Goal: Information Seeking & Learning: Learn about a topic

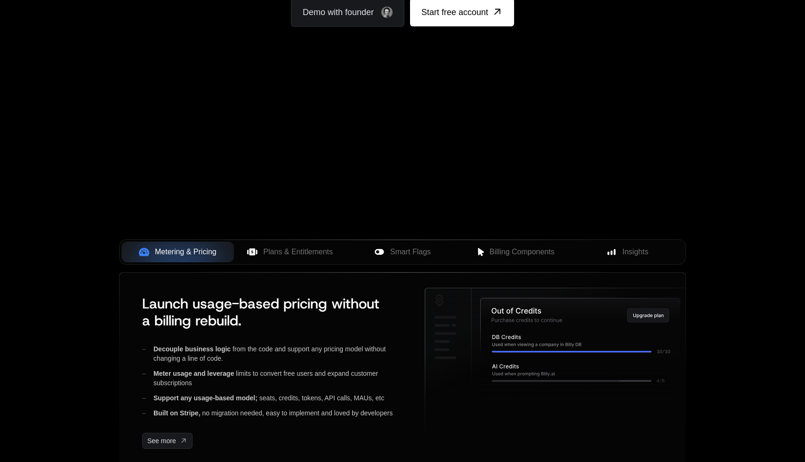
scroll to position [194, 0]
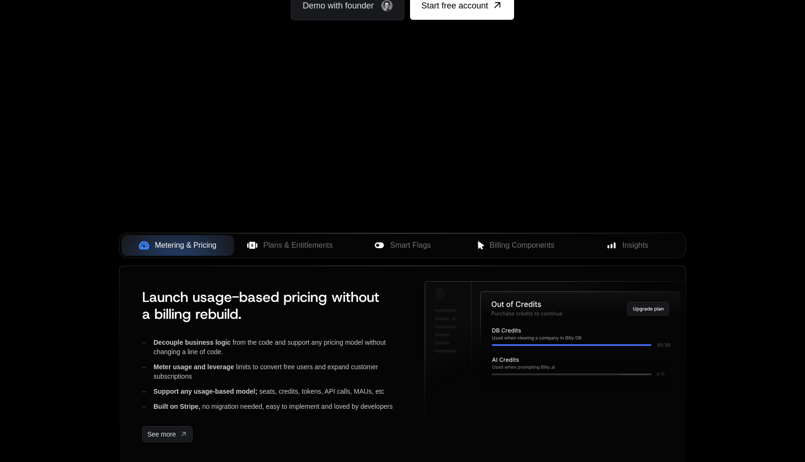
click at [288, 256] on div "Metering & Pricing Plans & Entitlements Smart Flags Billing Components Insights" at bounding box center [402, 245] width 567 height 25
click at [288, 246] on span "Plans & Entitlements" at bounding box center [298, 245] width 70 height 11
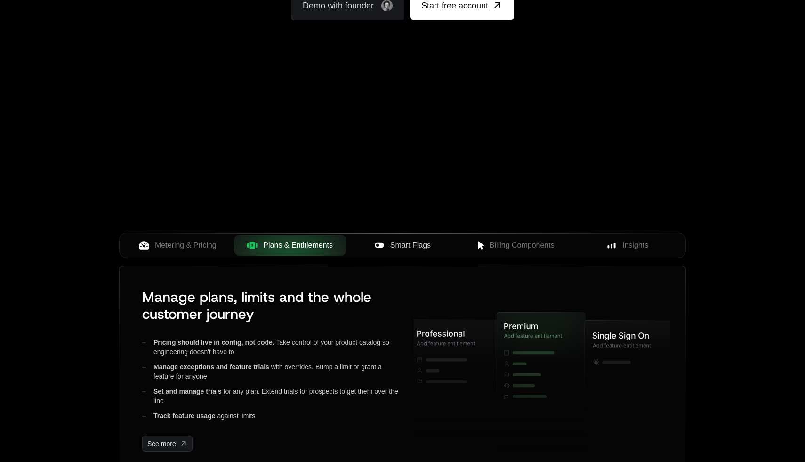
click at [401, 251] on button "Smart Flags" at bounding box center [403, 245] width 113 height 21
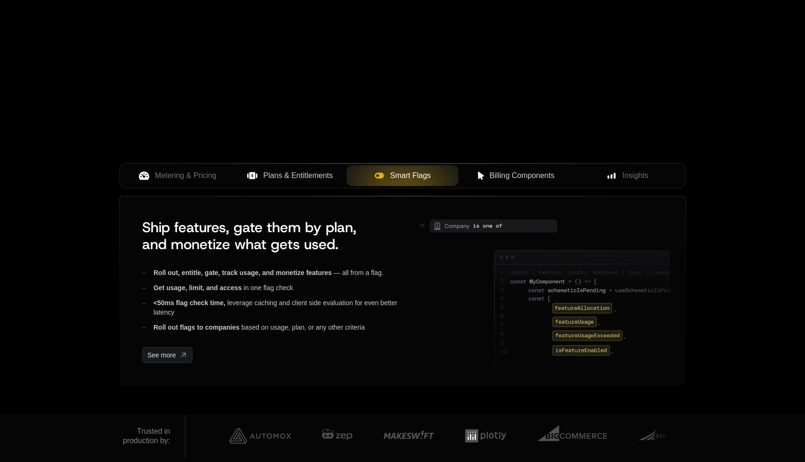
click at [496, 179] on span "Billing Components" at bounding box center [522, 175] width 65 height 11
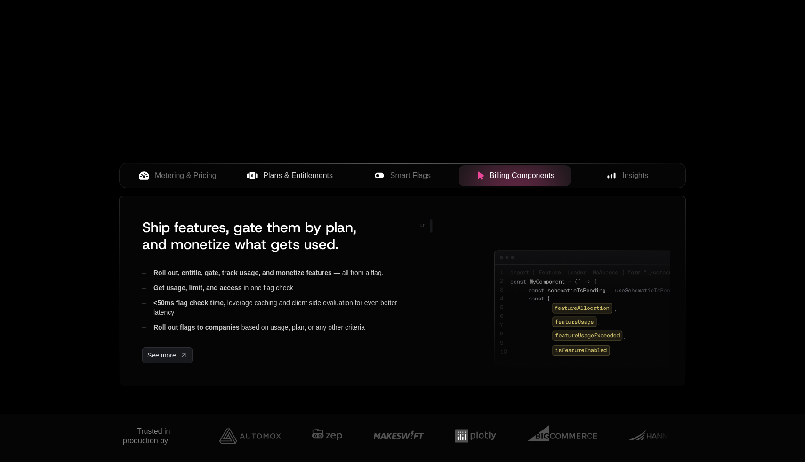
scroll to position [335, 0]
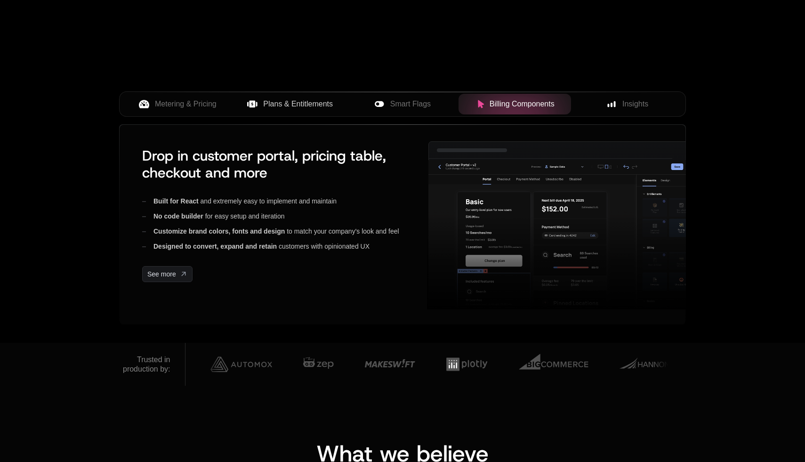
click at [636, 93] on div "Metering & Pricing Plans & Entitlements Smart Flags Billing Components Insights" at bounding box center [402, 103] width 567 height 25
click at [624, 103] on span "Insights" at bounding box center [636, 103] width 26 height 11
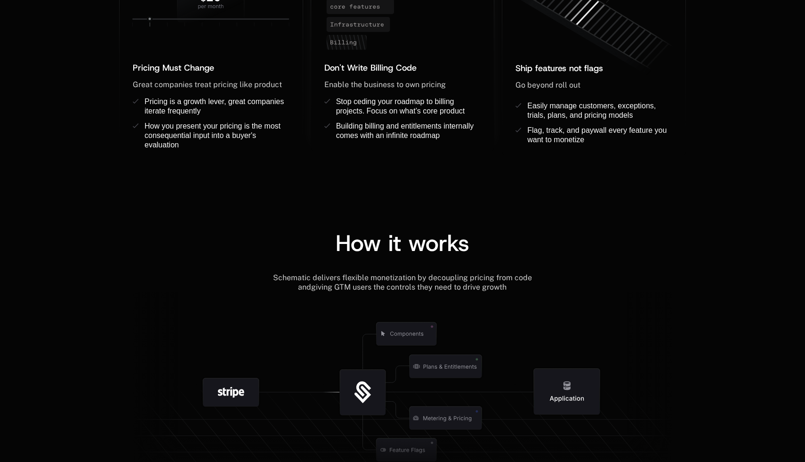
scroll to position [858, 0]
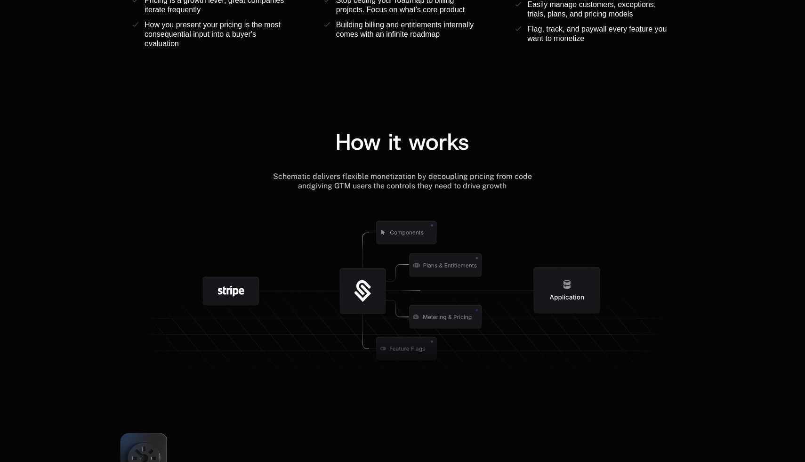
click at [367, 289] on icon at bounding box center [363, 291] width 46 height 46
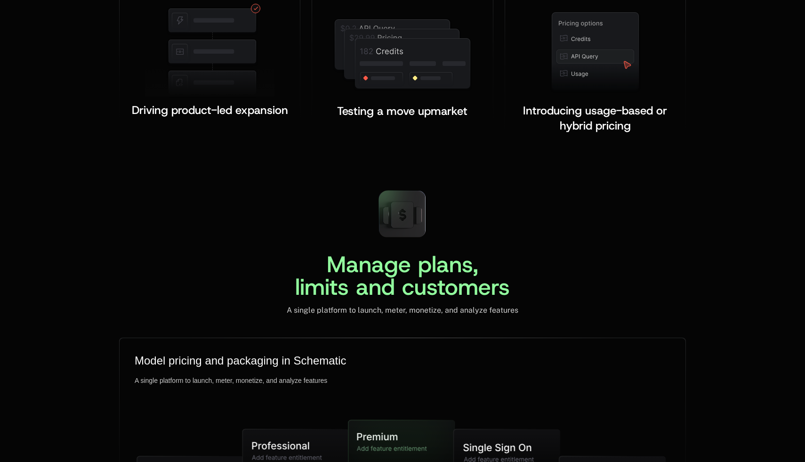
scroll to position [2080, 0]
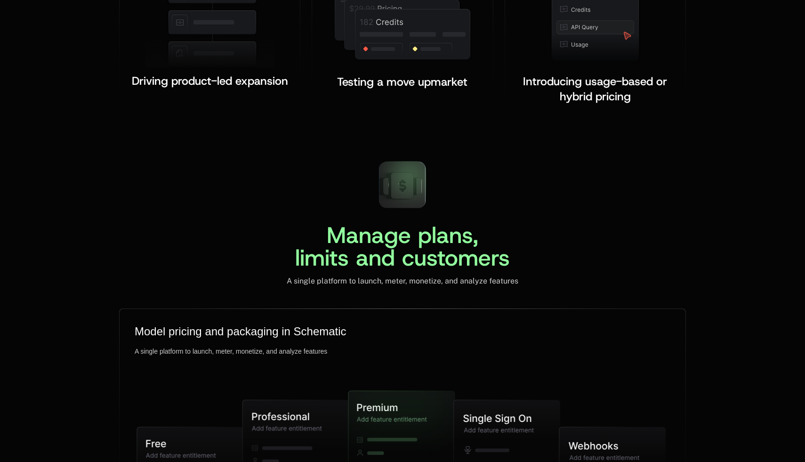
drag, startPoint x: 399, startPoint y: 184, endPoint x: 408, endPoint y: 185, distance: 9.0
click at [408, 185] on icon at bounding box center [402, 186] width 23 height 26
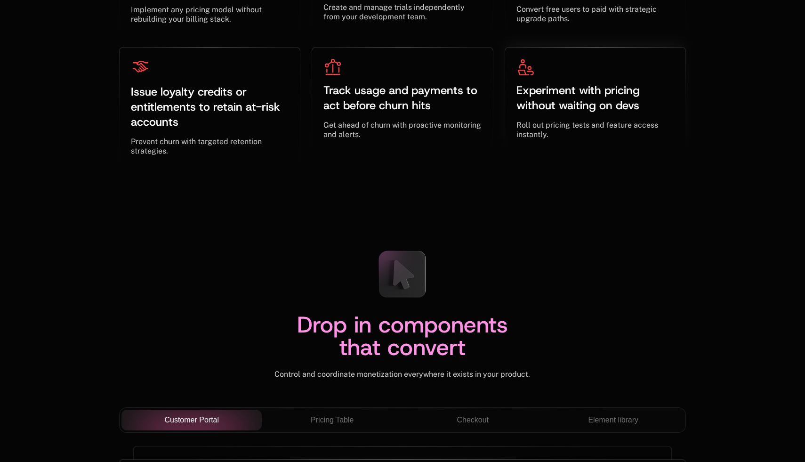
scroll to position [3058, 0]
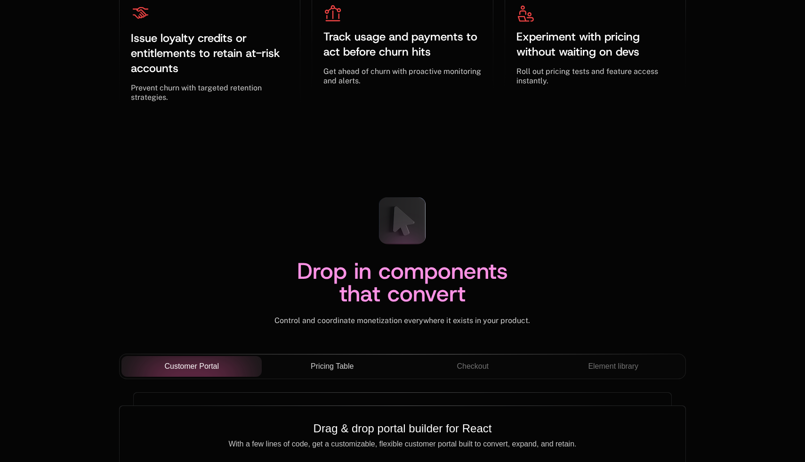
click at [336, 375] on button "Pricing Table" at bounding box center [332, 366] width 141 height 21
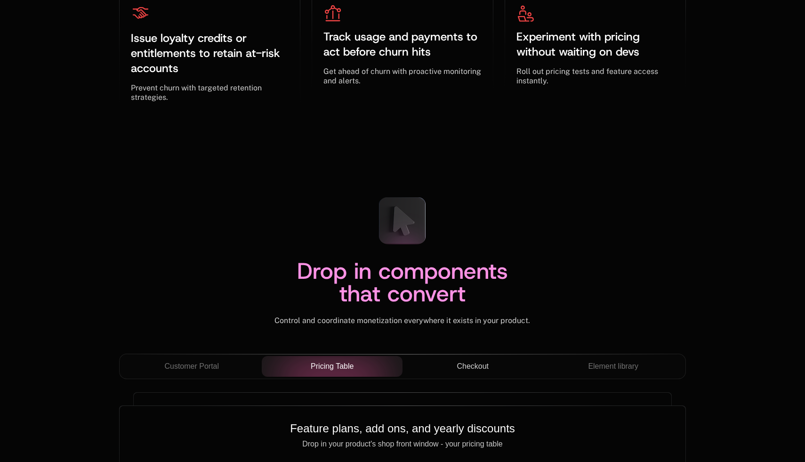
click at [460, 358] on button "Checkout" at bounding box center [473, 366] width 141 height 21
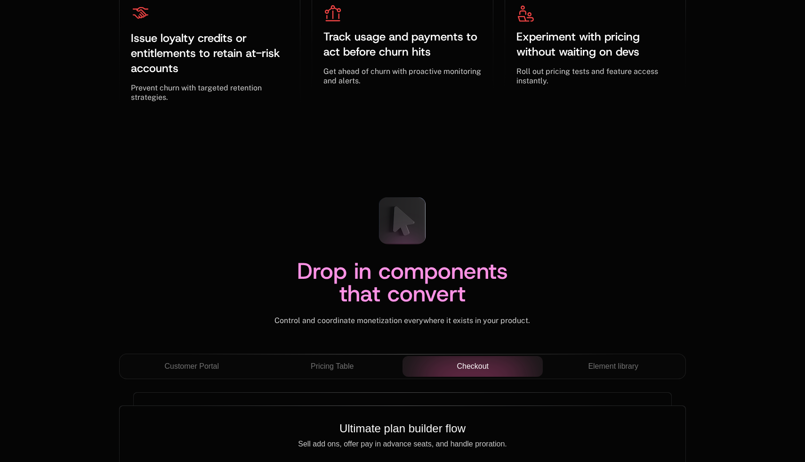
click at [333, 352] on div "Drop in components that convert Control and coordinate monetization everywhere …" at bounding box center [402, 271] width 567 height 164
click at [159, 368] on div "Customer Portal" at bounding box center [192, 366] width 126 height 11
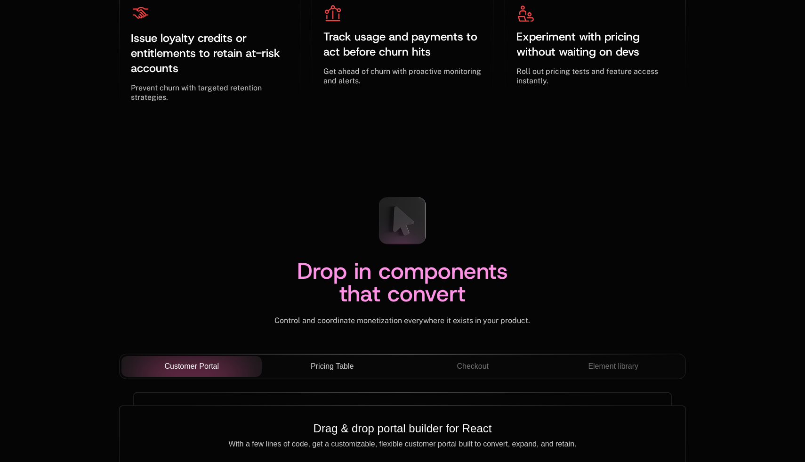
click at [343, 359] on button "Pricing Table" at bounding box center [332, 366] width 141 height 21
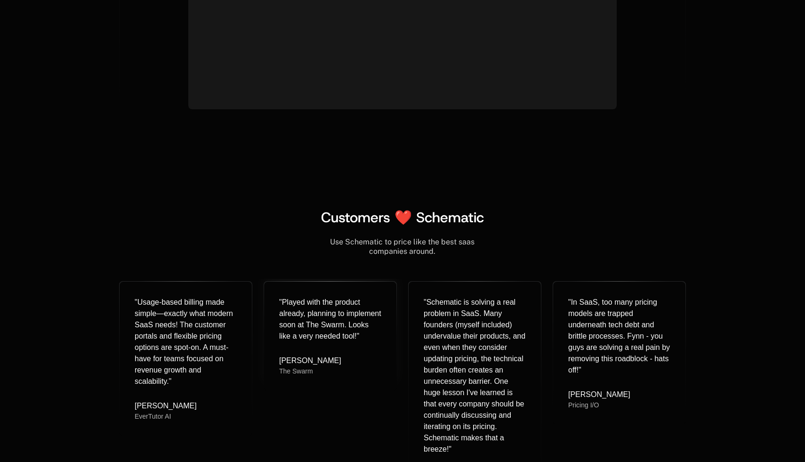
scroll to position [3687, 0]
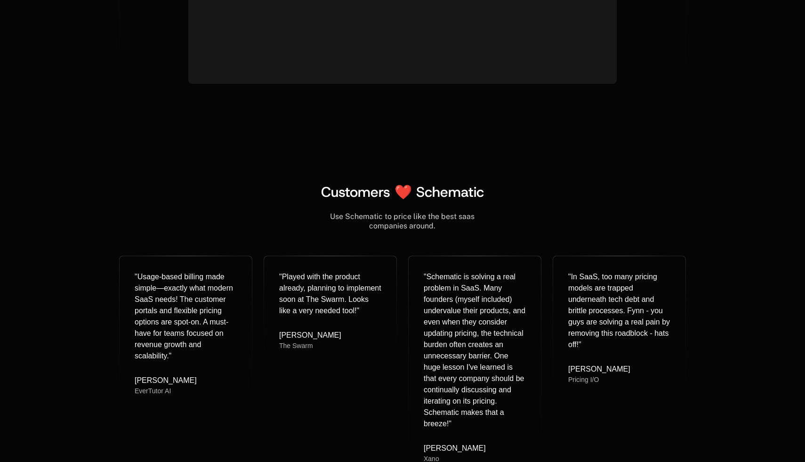
click at [405, 193] on span "Customers ❤️ Schematic" at bounding box center [402, 192] width 163 height 18
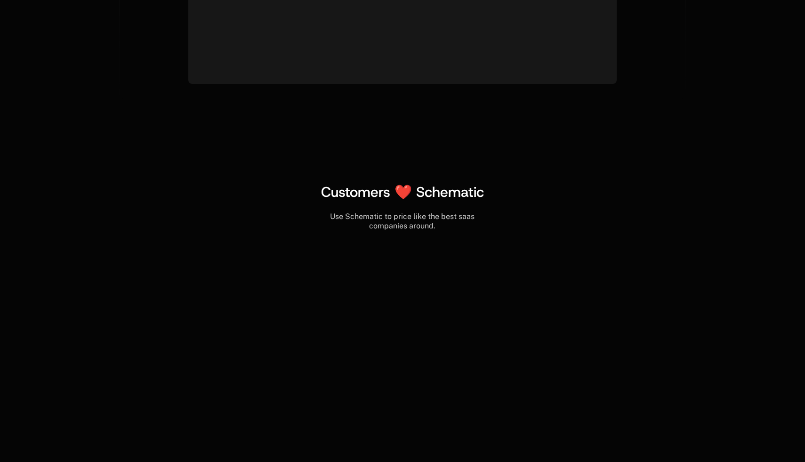
click at [402, 193] on span "Customers ❤️ Schematic" at bounding box center [402, 192] width 163 height 18
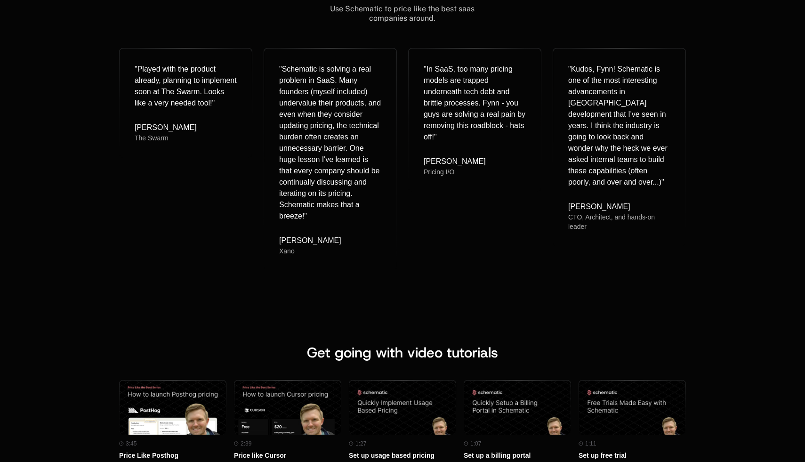
scroll to position [3926, 0]
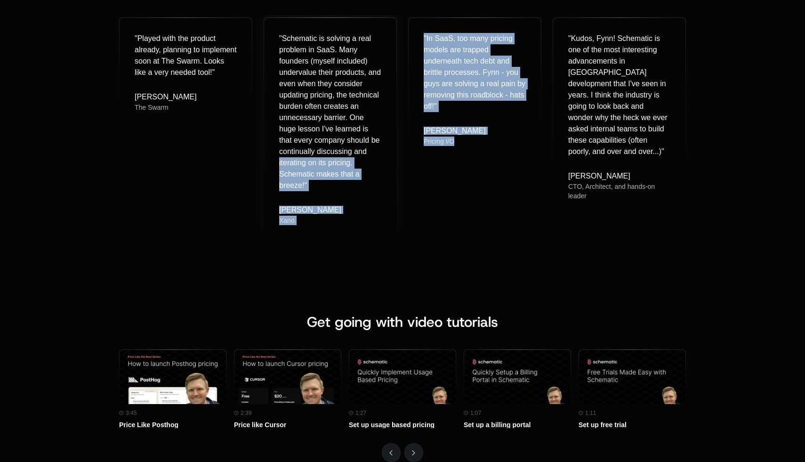
drag, startPoint x: 468, startPoint y: 142, endPoint x: 365, endPoint y: 147, distance: 103.8
click at [366, 147] on div "" Played with the product already, planning to implement soon at The Swarm. Loo…" at bounding box center [402, 126] width 567 height 223
click at [404, 228] on div "" Played with the product already, planning to implement soon at The Swarm. Loo…" at bounding box center [402, 126] width 567 height 223
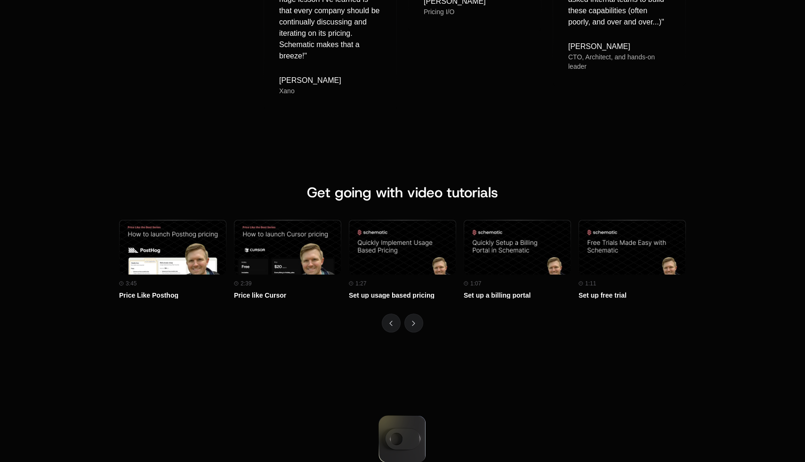
scroll to position [4115, 0]
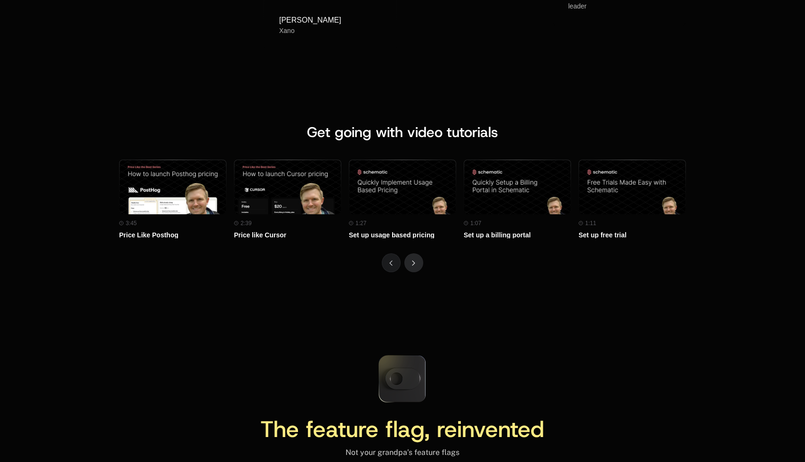
click at [411, 260] on button "Next" at bounding box center [414, 262] width 19 height 19
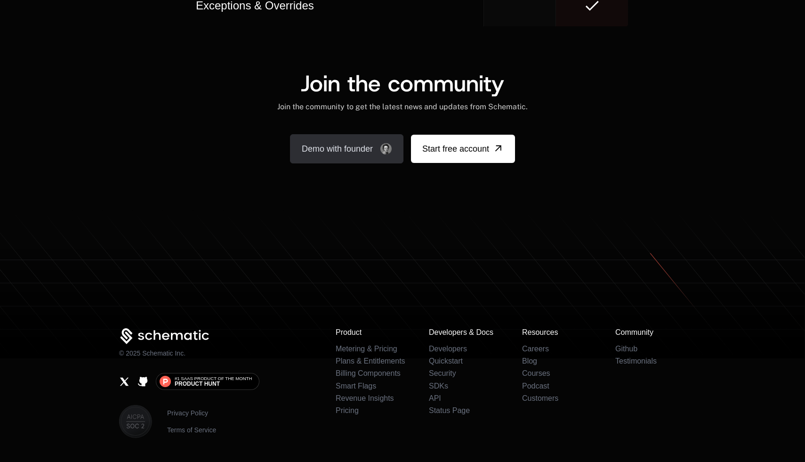
scroll to position [5788, 0]
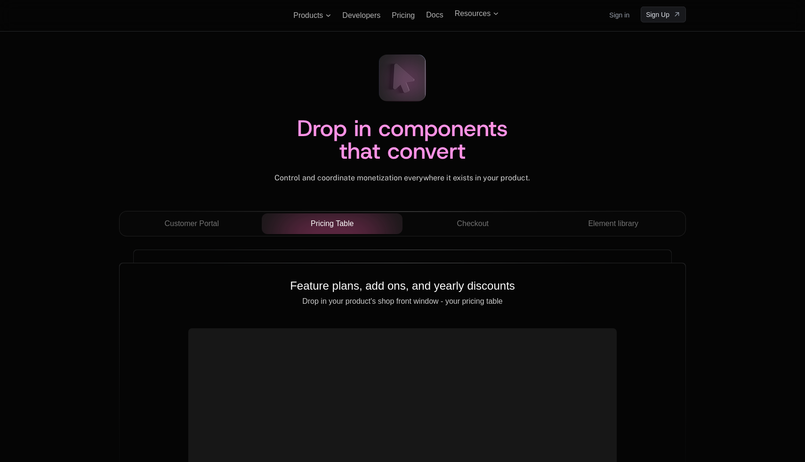
scroll to position [2572, 0]
